Goal: Information Seeking & Learning: Learn about a topic

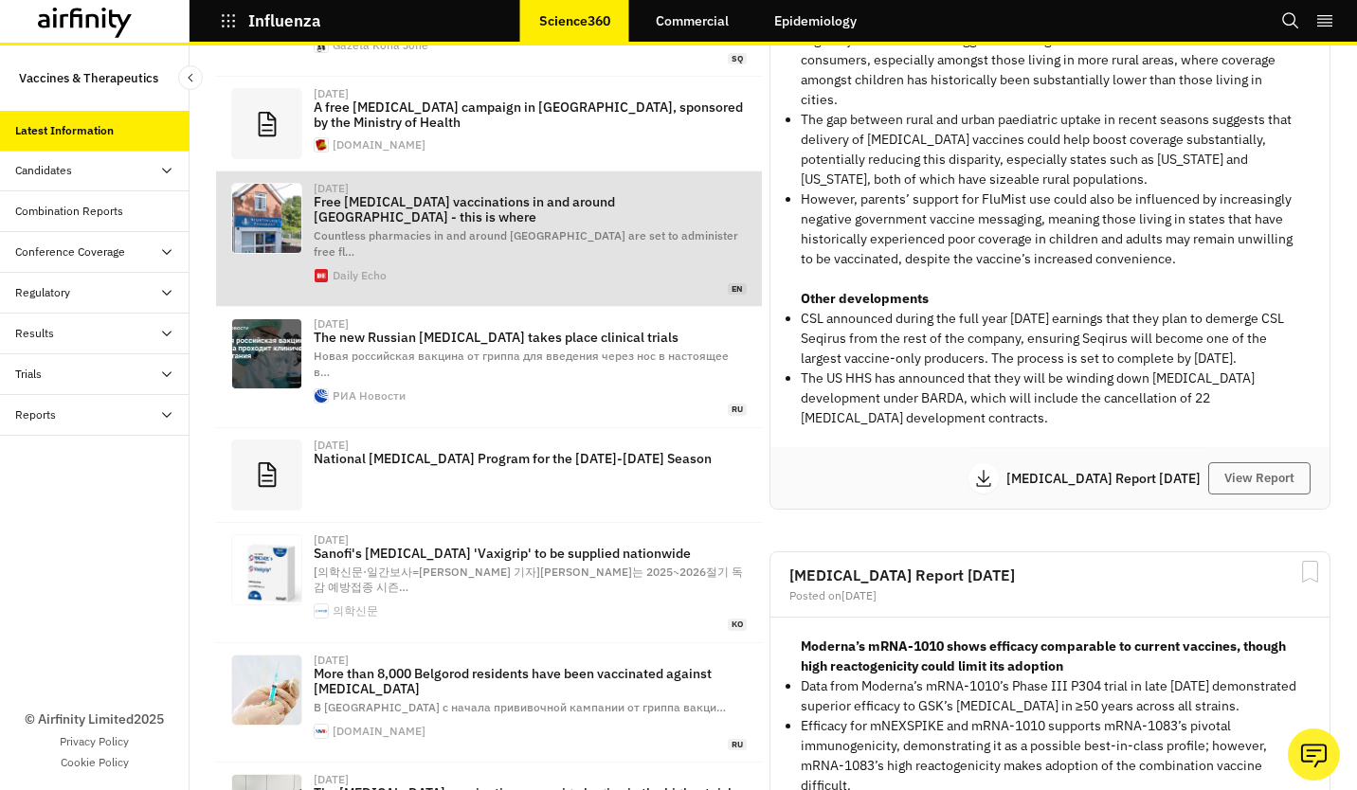
scroll to position [284, 0]
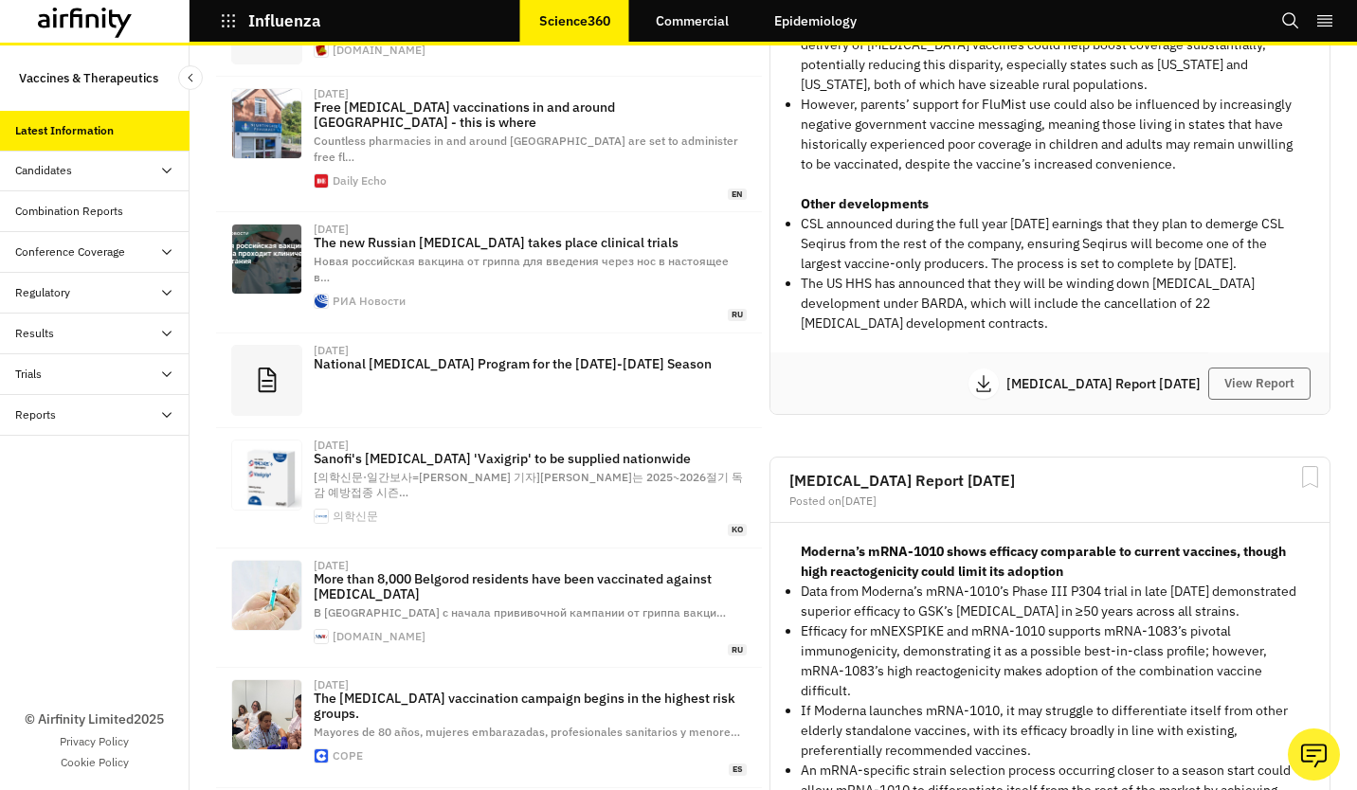
click at [267, 24] on p "Influenza" at bounding box center [284, 20] width 73 height 17
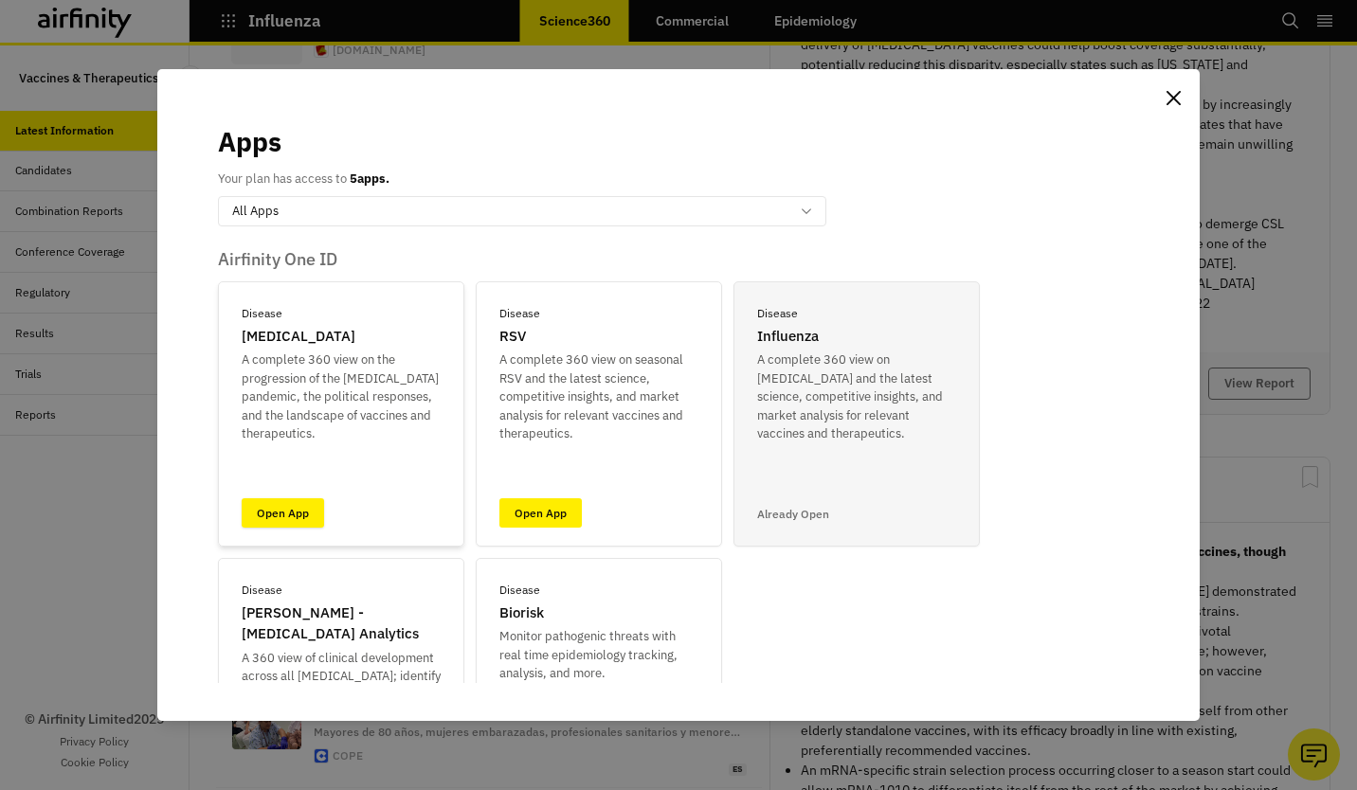
click at [272, 516] on link "Open App" at bounding box center [283, 512] width 82 height 29
